Goal: Information Seeking & Learning: Find specific fact

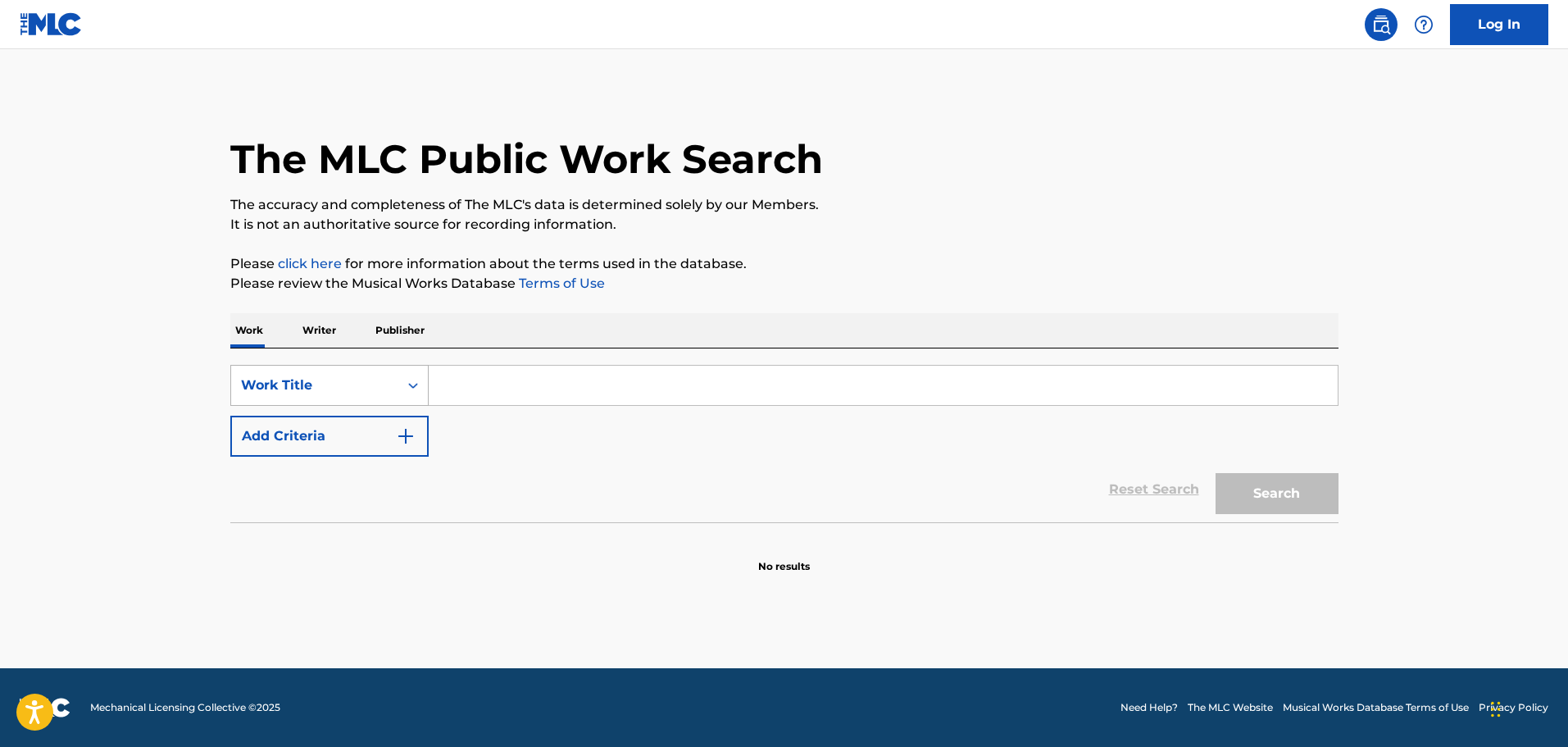
click at [340, 375] on div "Work Title" at bounding box center [315, 385] width 168 height 31
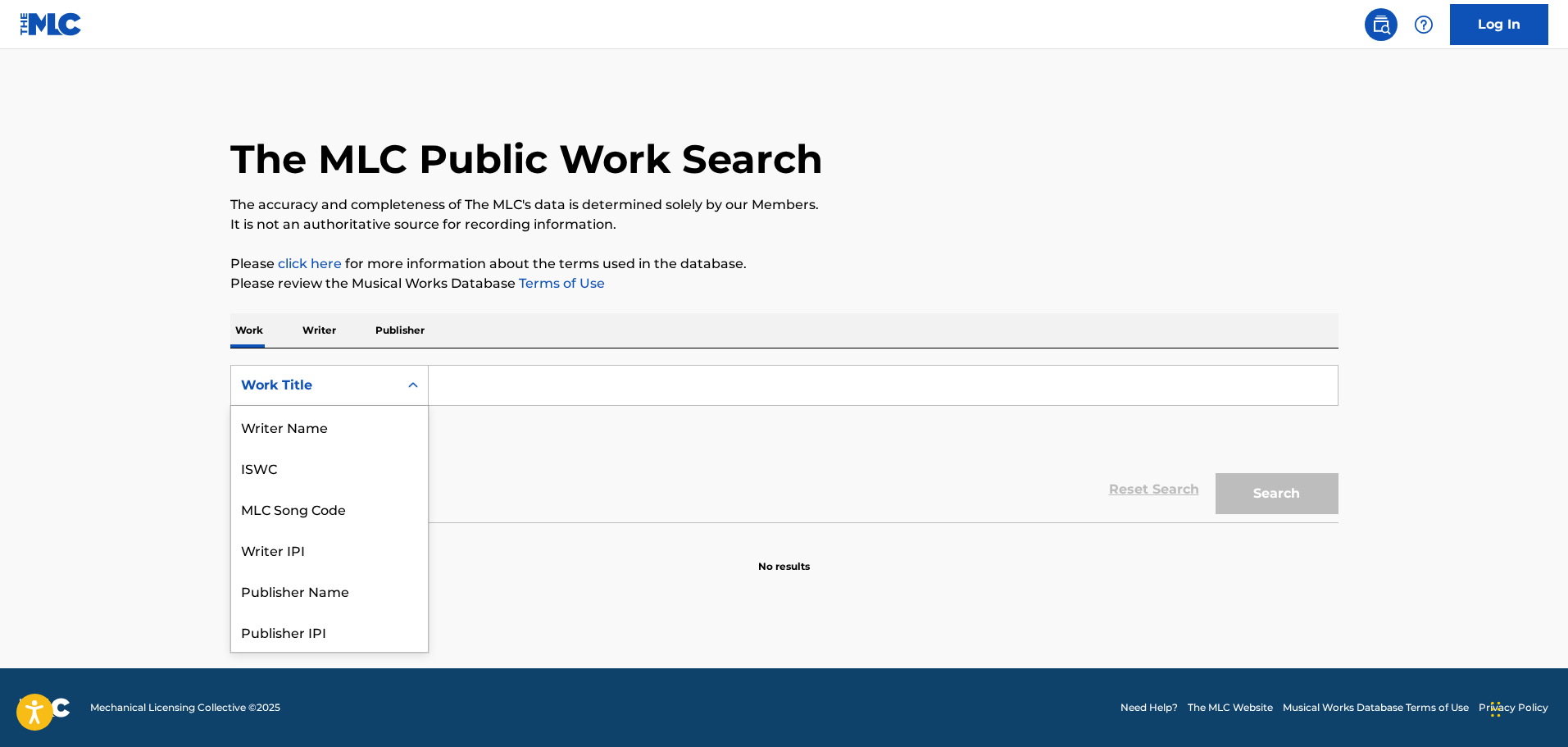
scroll to position [82, 0]
click at [307, 419] on div "MLC Song Code" at bounding box center [330, 426] width 197 height 41
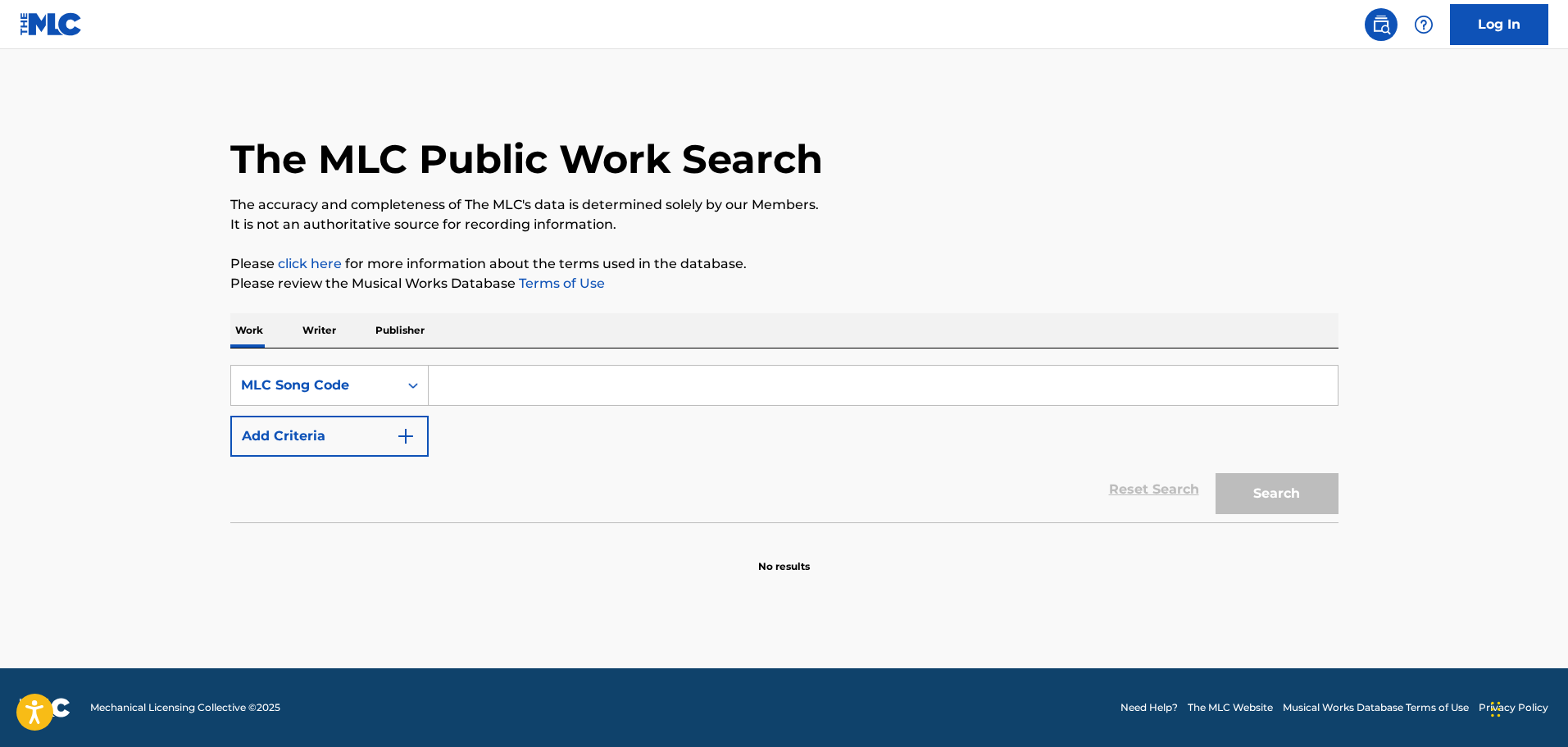
click at [458, 391] on input "Search Form" at bounding box center [883, 385] width 909 height 40
paste input "BV8UC3"
type input "BV8UC3"
click at [1264, 473] on button "Search" at bounding box center [1277, 494] width 123 height 41
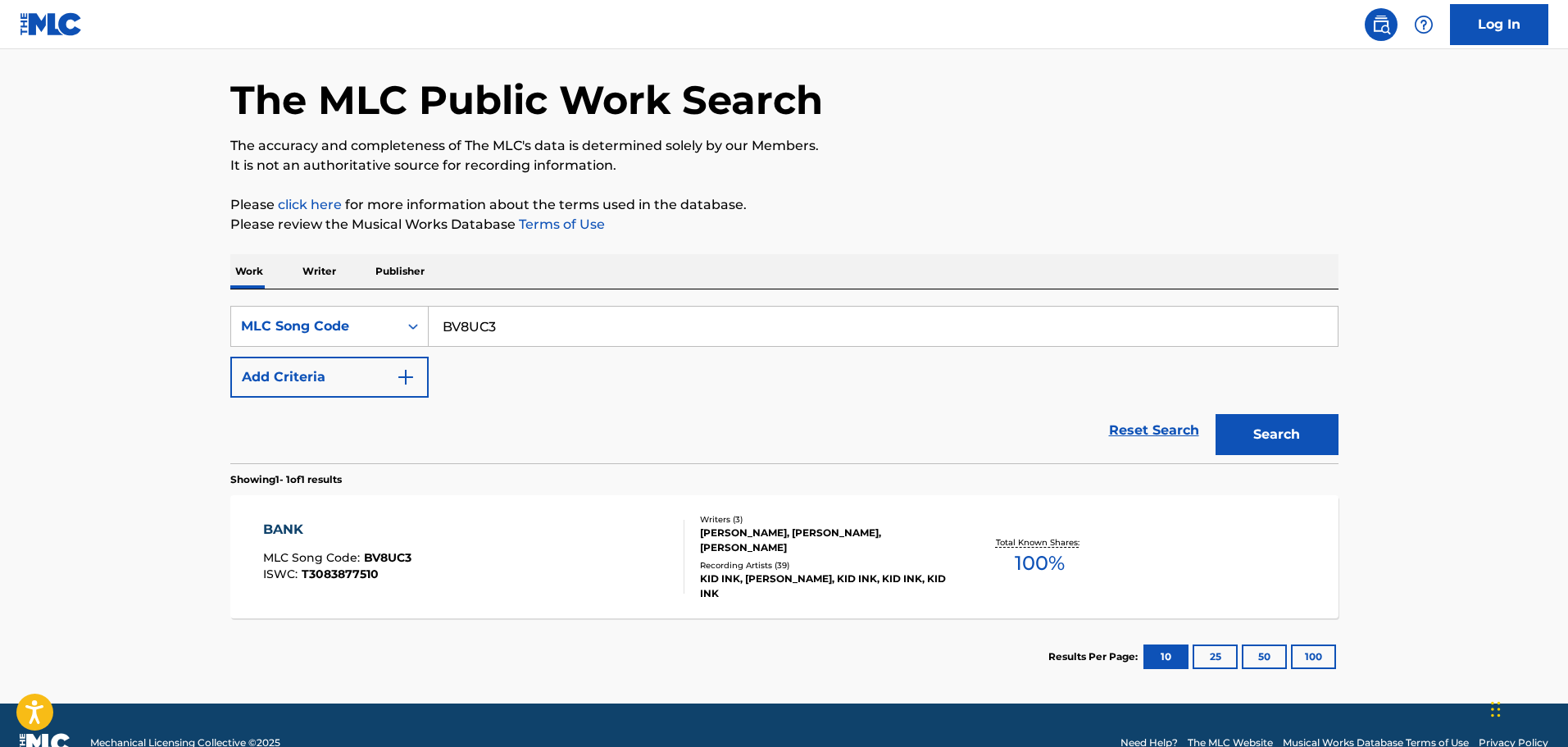
scroll to position [94, 0]
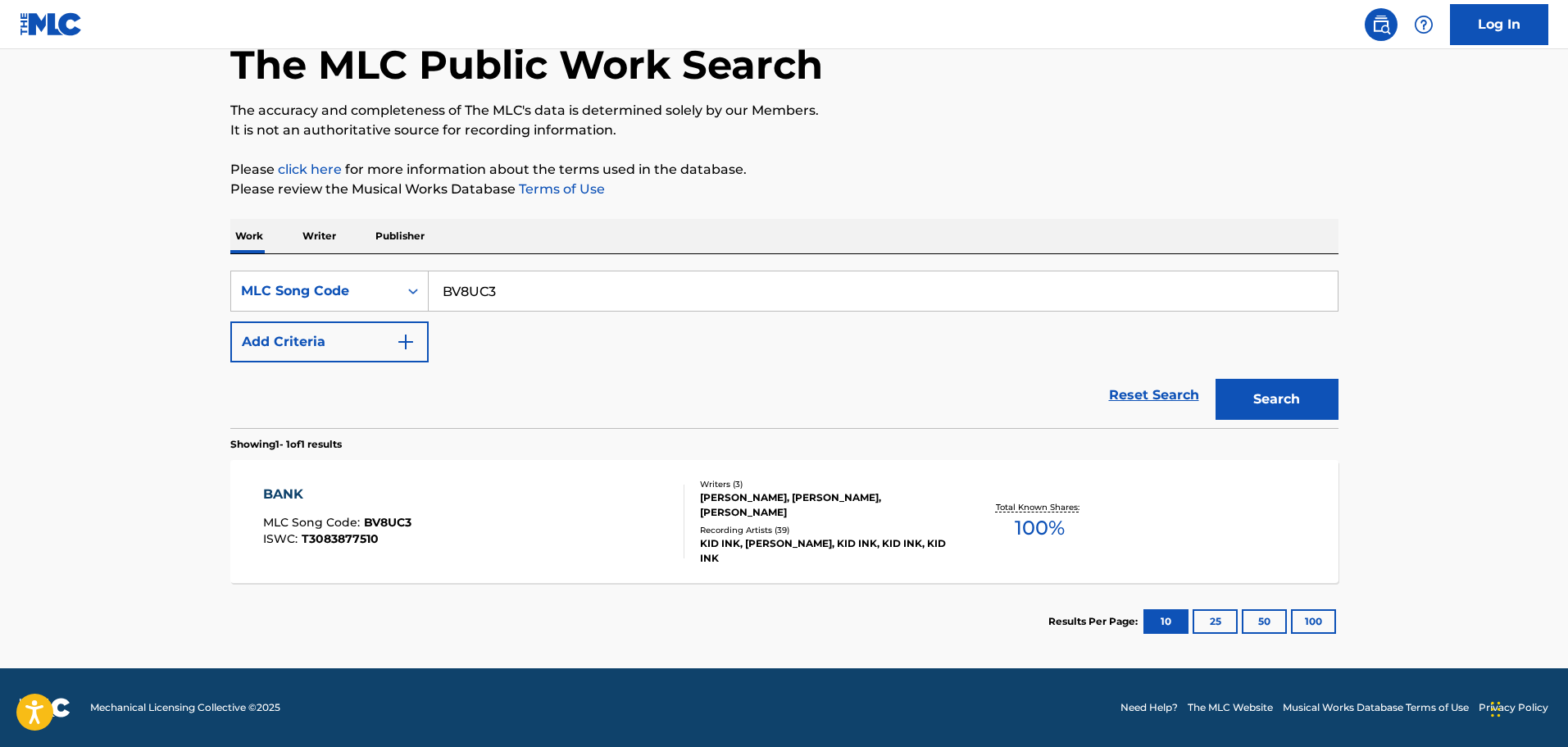
click at [779, 520] on div "[PERSON_NAME], [PERSON_NAME], [PERSON_NAME]" at bounding box center [824, 504] width 248 height 29
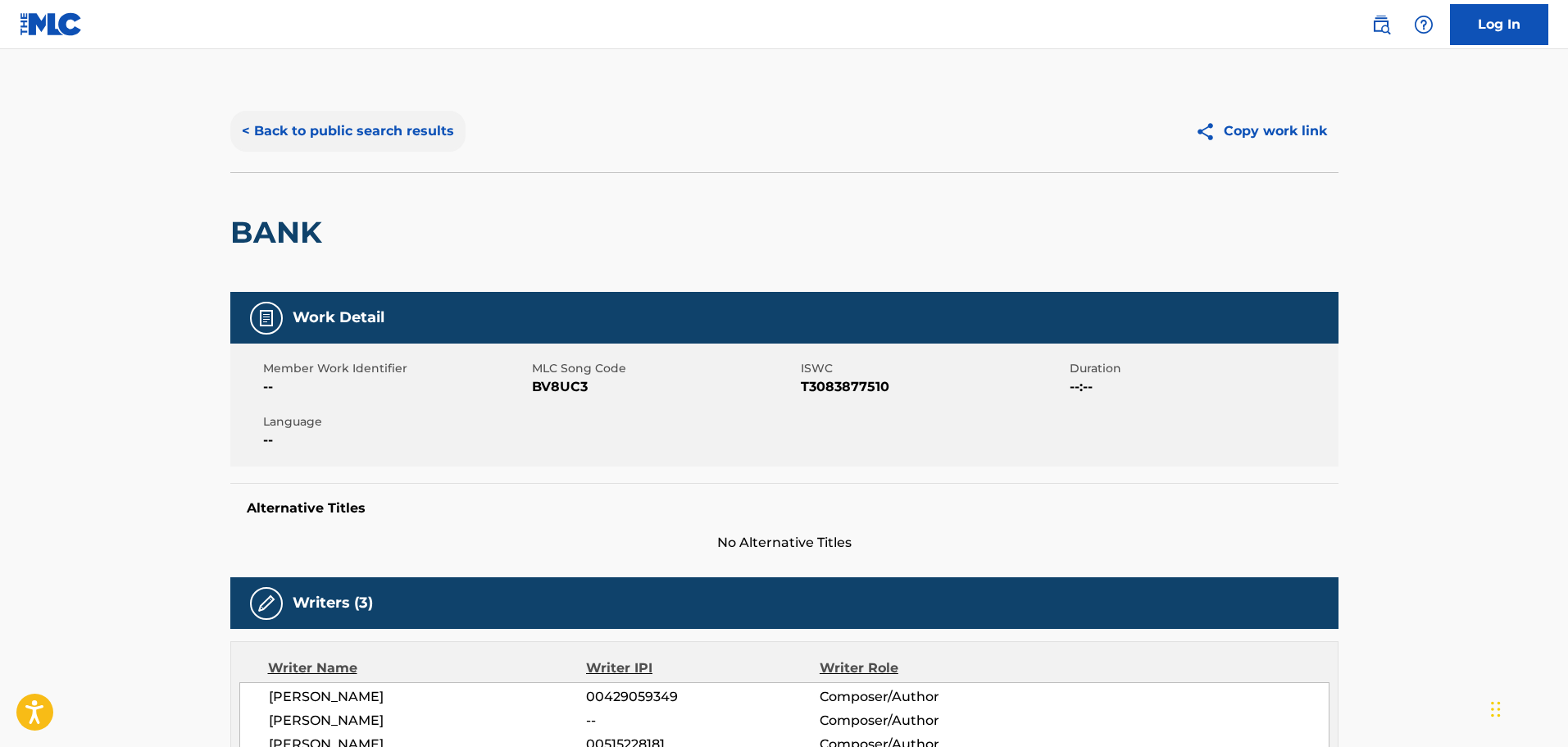
click at [364, 135] on button "< Back to public search results" at bounding box center [348, 131] width 235 height 41
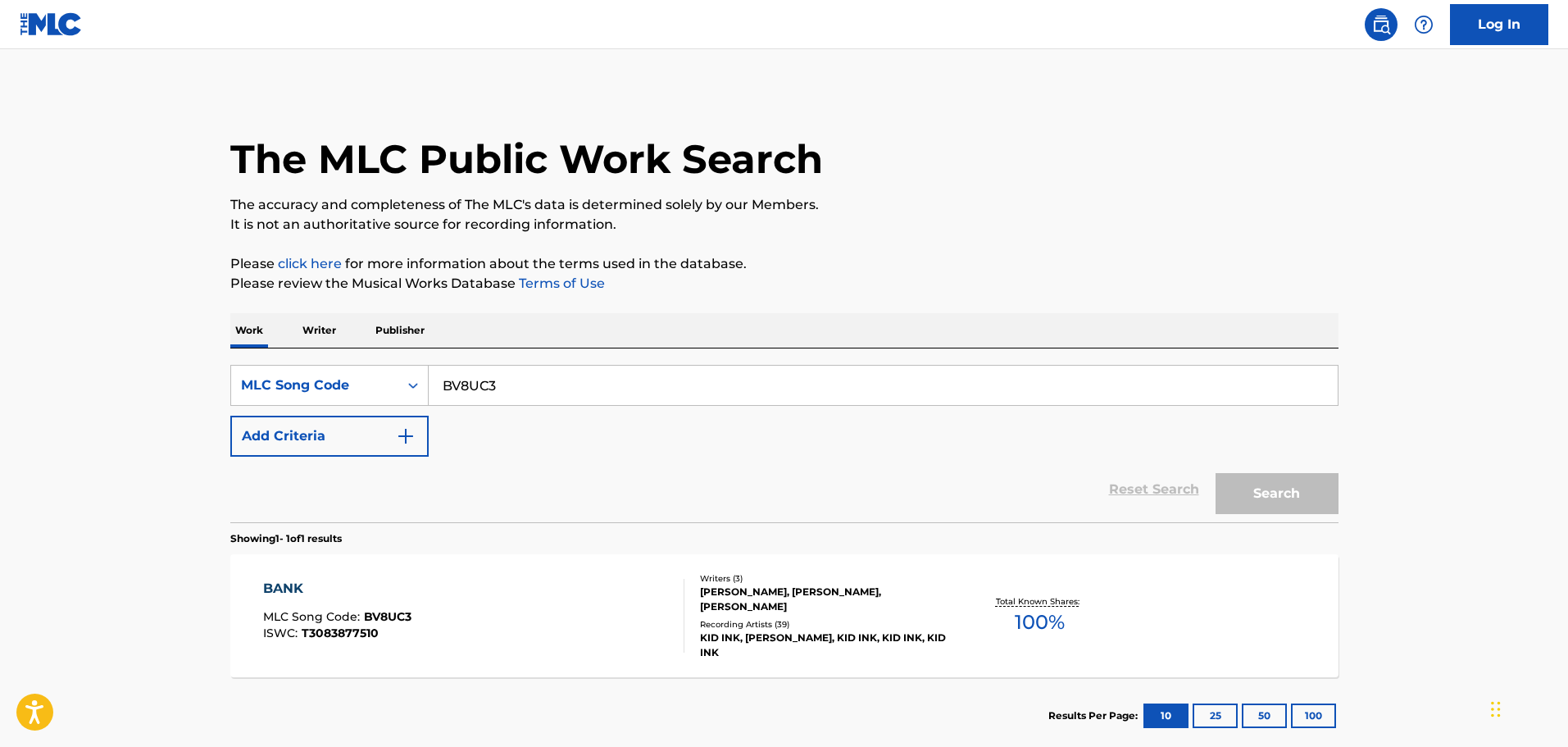
scroll to position [51, 0]
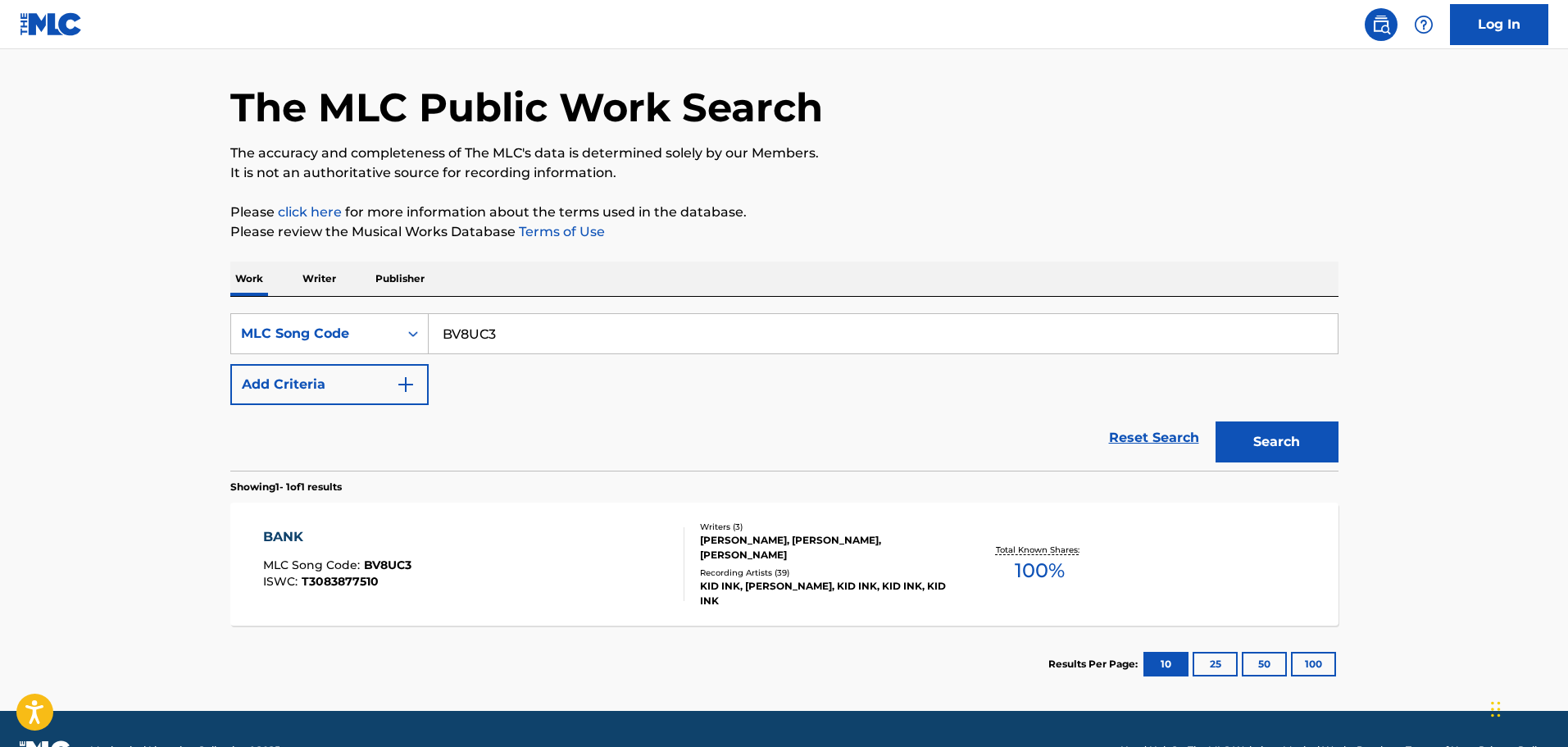
drag, startPoint x: 526, startPoint y: 336, endPoint x: 436, endPoint y: 338, distance: 90.0
click at [436, 338] on input "BV8UC3" at bounding box center [883, 333] width 909 height 40
paste input "AV7NQL"
type input "AV7NQL"
click at [1248, 450] on button "Search" at bounding box center [1277, 441] width 123 height 41
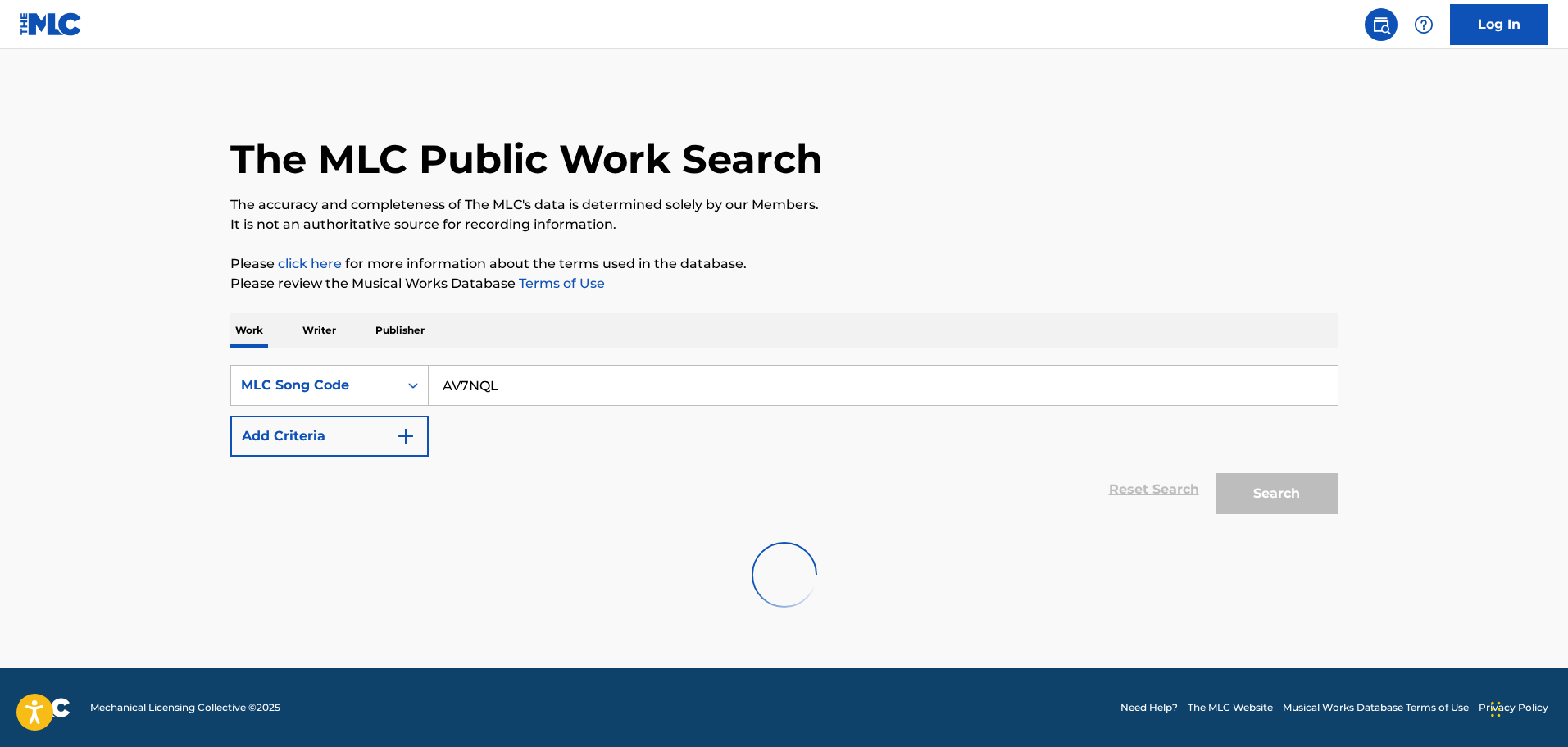
scroll to position [0, 0]
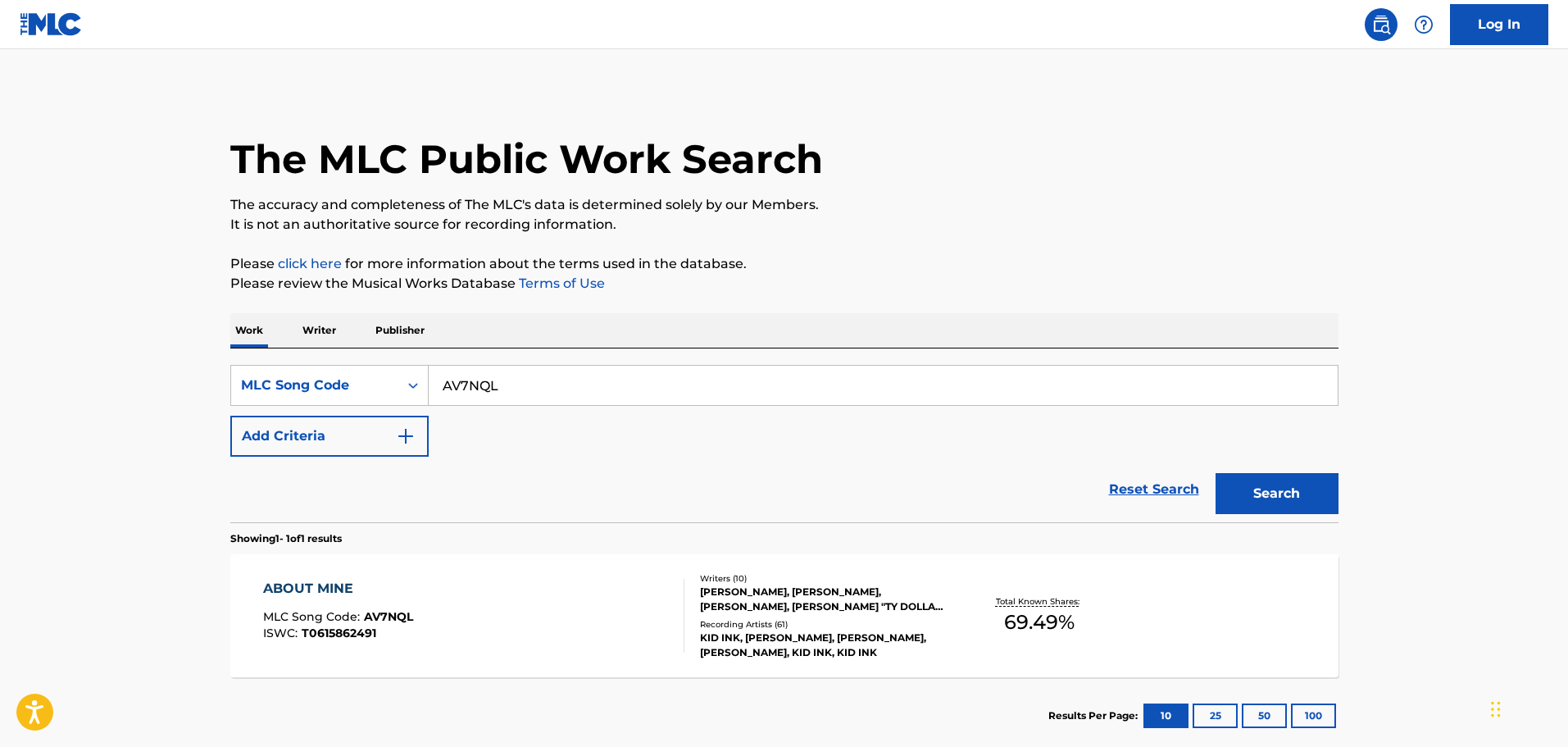
click at [820, 588] on div "[PERSON_NAME], [PERSON_NAME], [PERSON_NAME], [PERSON_NAME] "TY DOLLA SIGN" [PER…" at bounding box center [824, 599] width 248 height 29
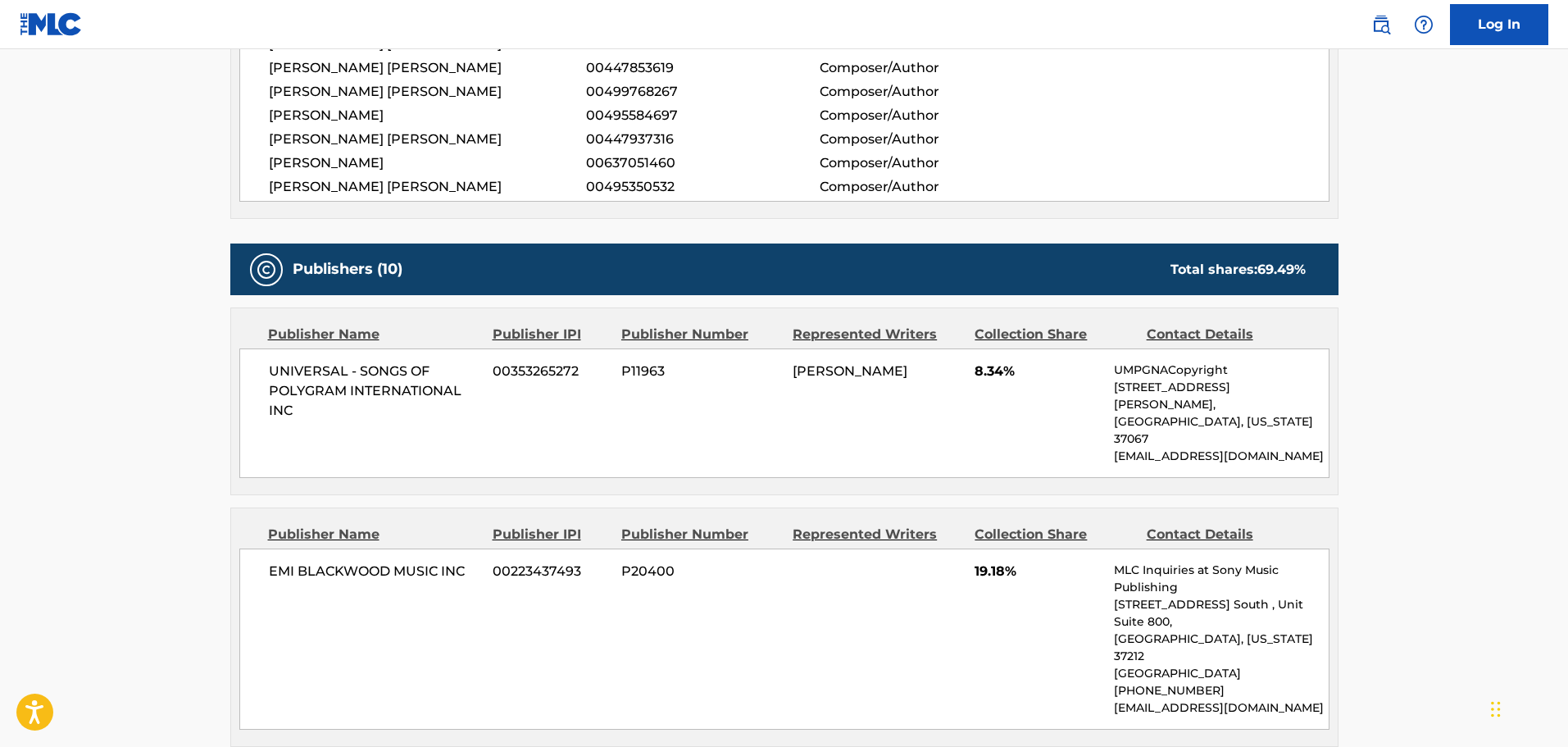
scroll to position [819, 0]
